Goal: Obtain resource: Obtain resource

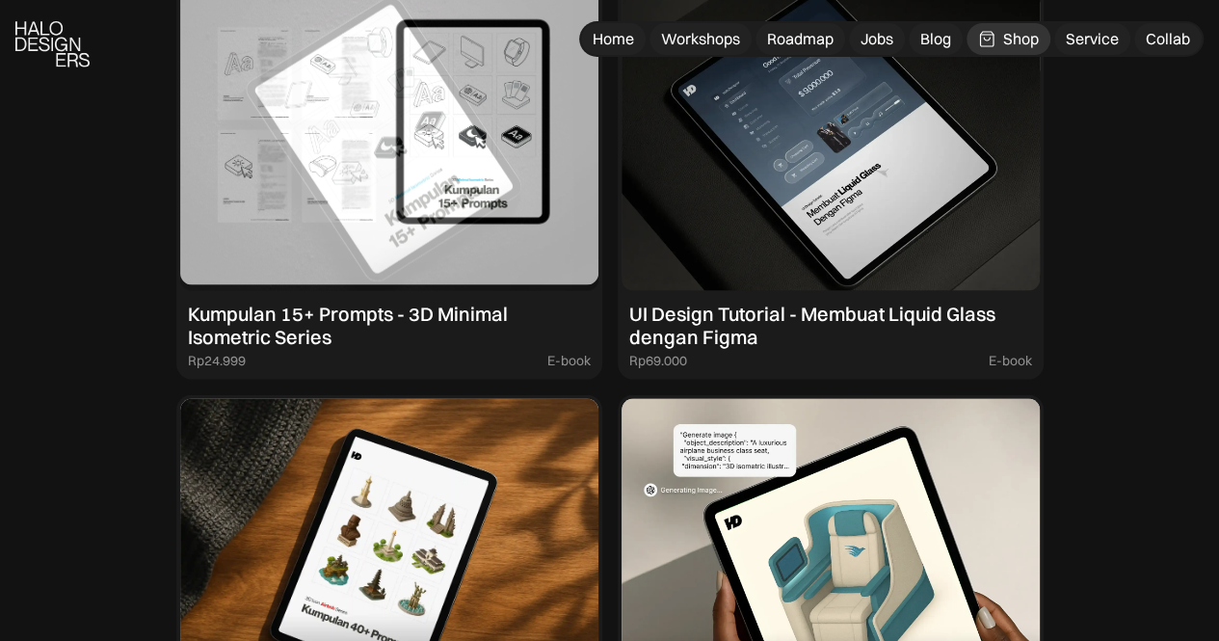
scroll to position [2120, 0]
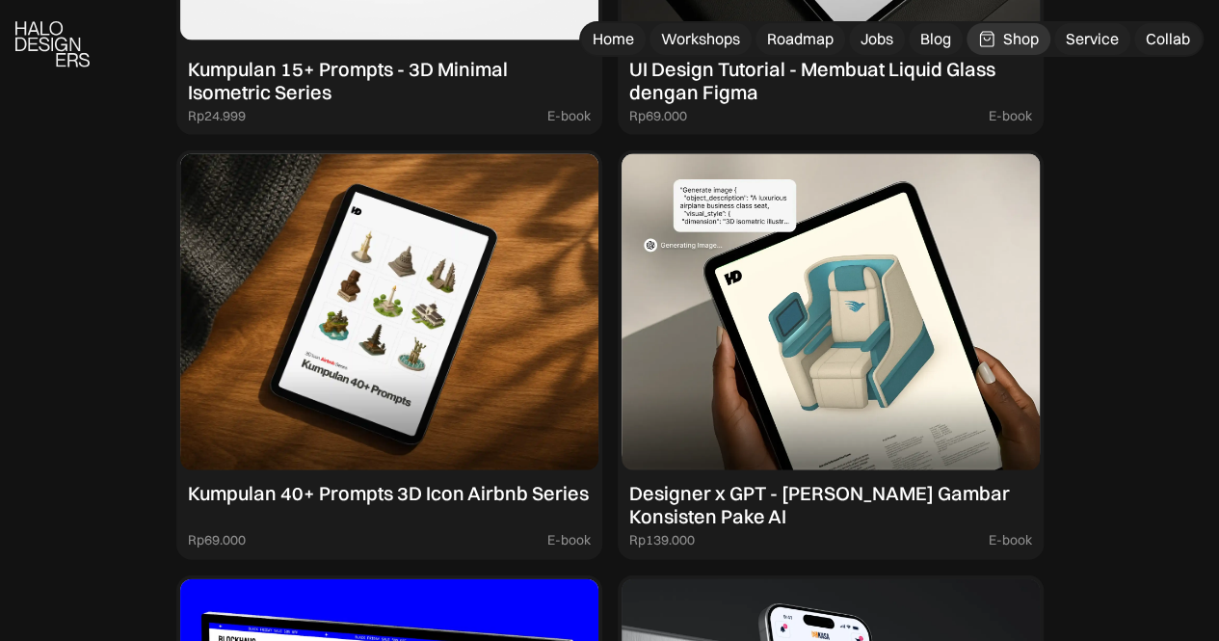
click at [448, 104] on div "Kumpulan 15+ Prompts - 3D Minimal Isometric Series" at bounding box center [389, 81] width 403 height 46
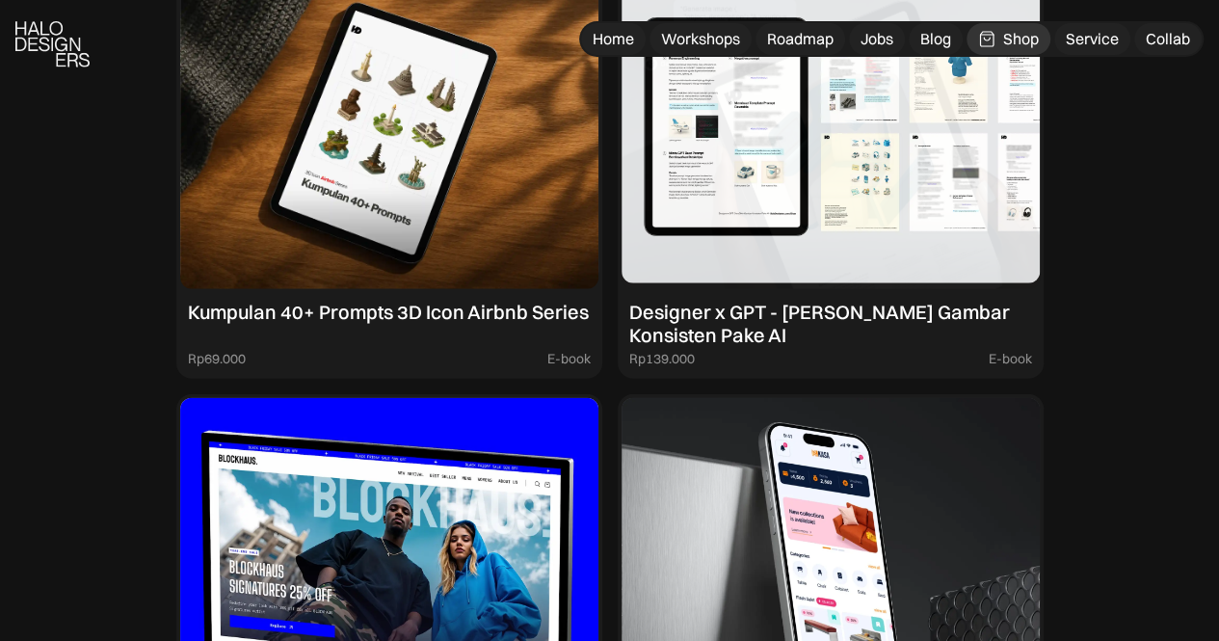
scroll to position [2409, 0]
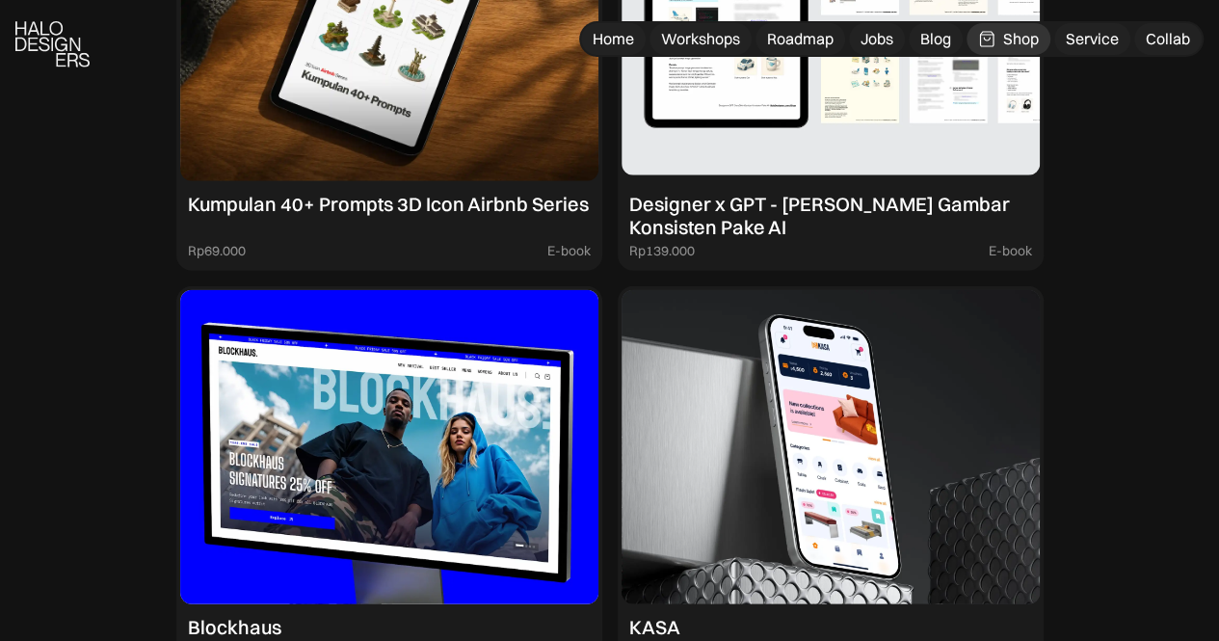
click at [763, 181] on img at bounding box center [831, 23] width 418 height 316
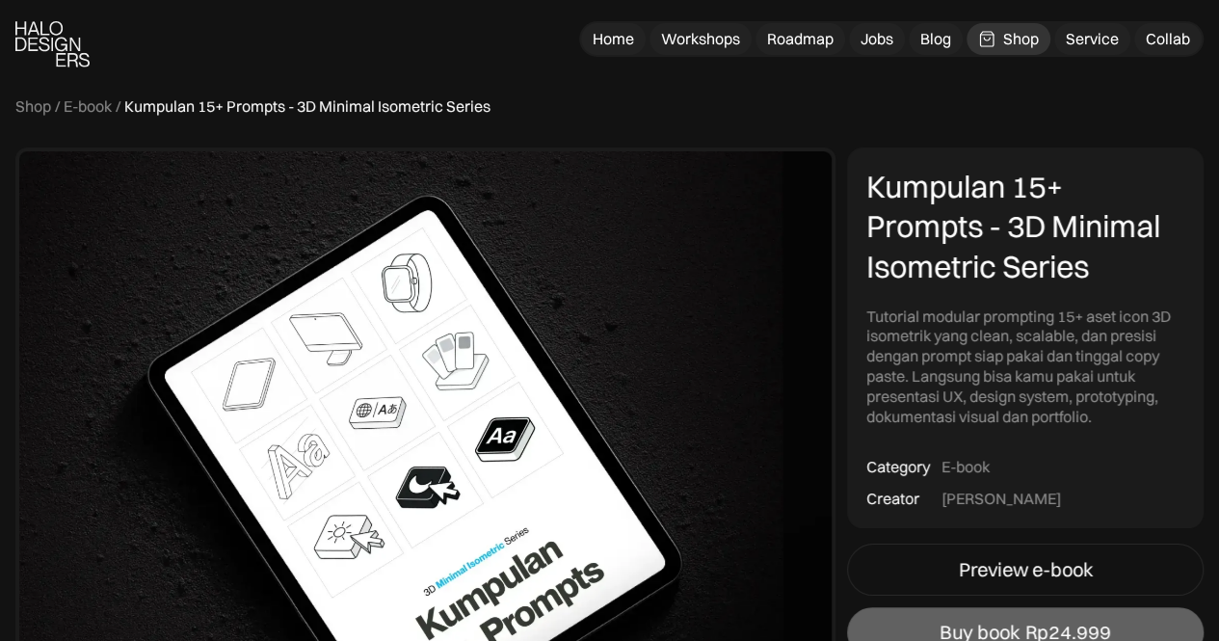
scroll to position [193, 0]
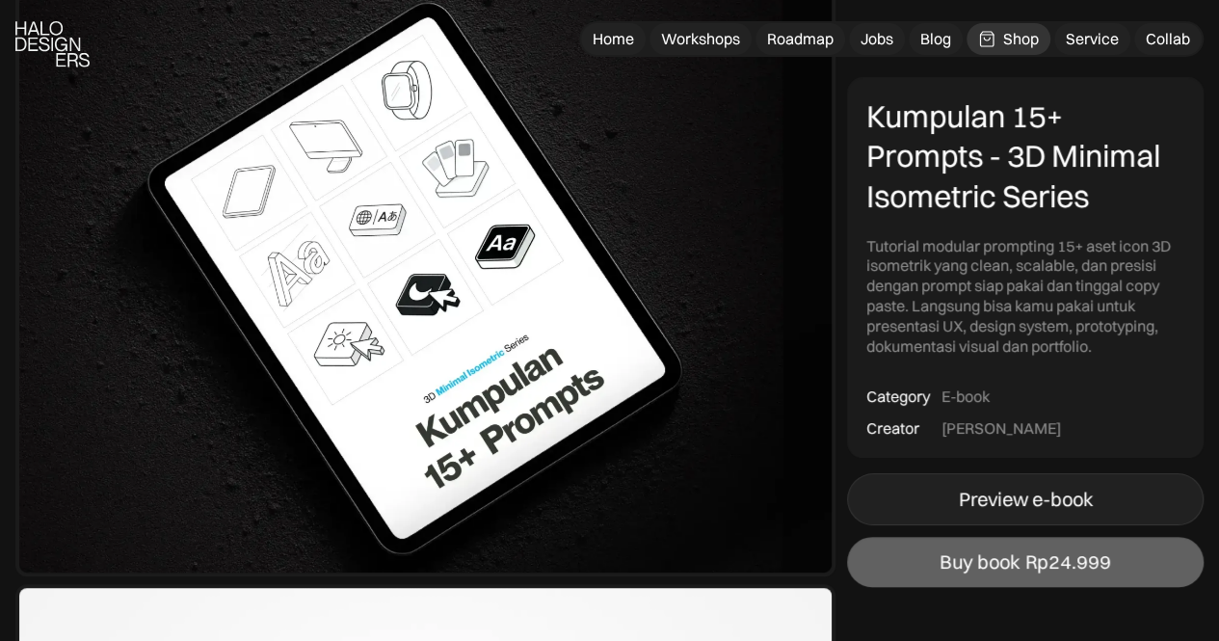
click at [1045, 498] on div "Preview e-book" at bounding box center [1026, 499] width 134 height 23
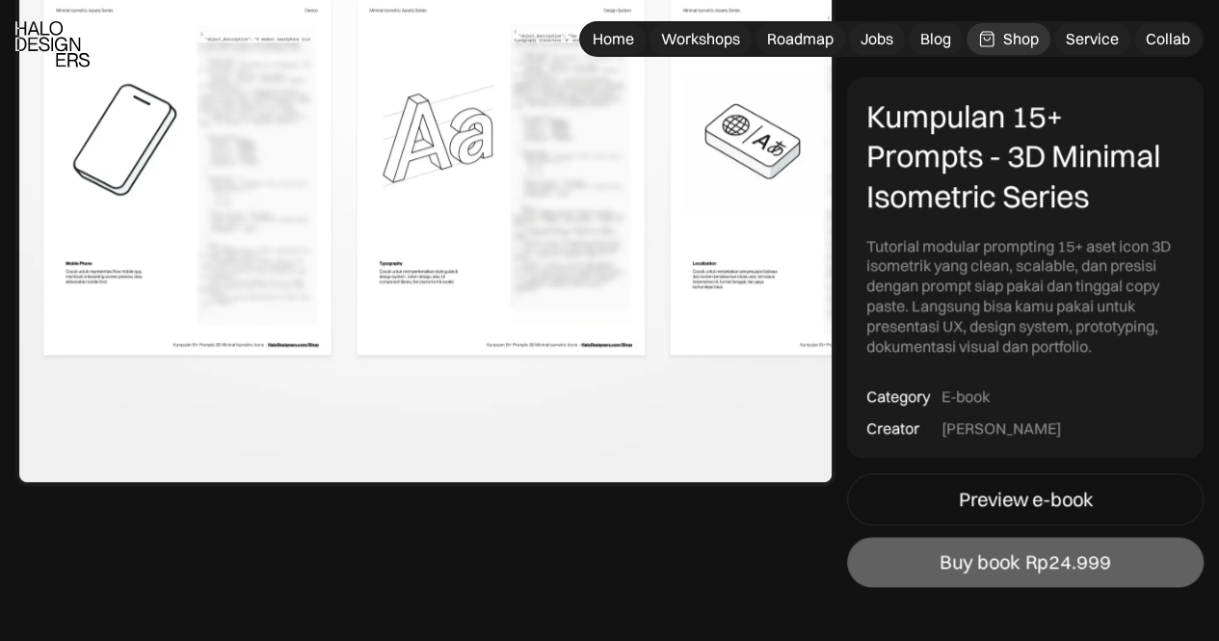
scroll to position [1156, 0]
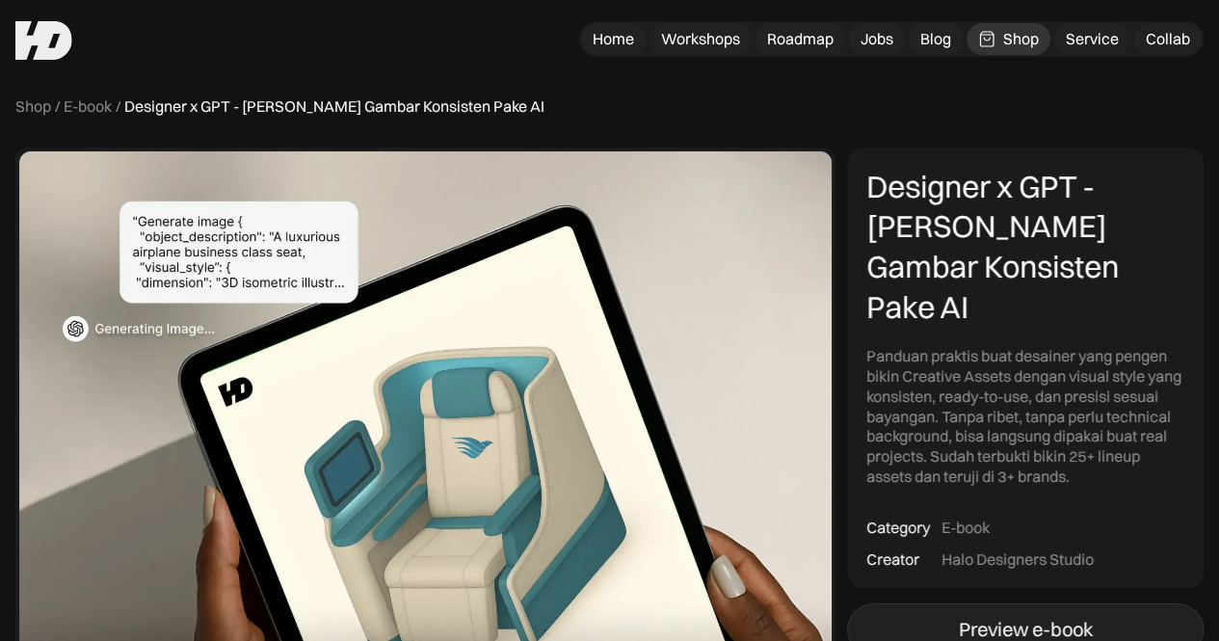
click at [1018, 618] on div "Preview e-book" at bounding box center [1026, 629] width 134 height 23
